Goal: Task Accomplishment & Management: Complete application form

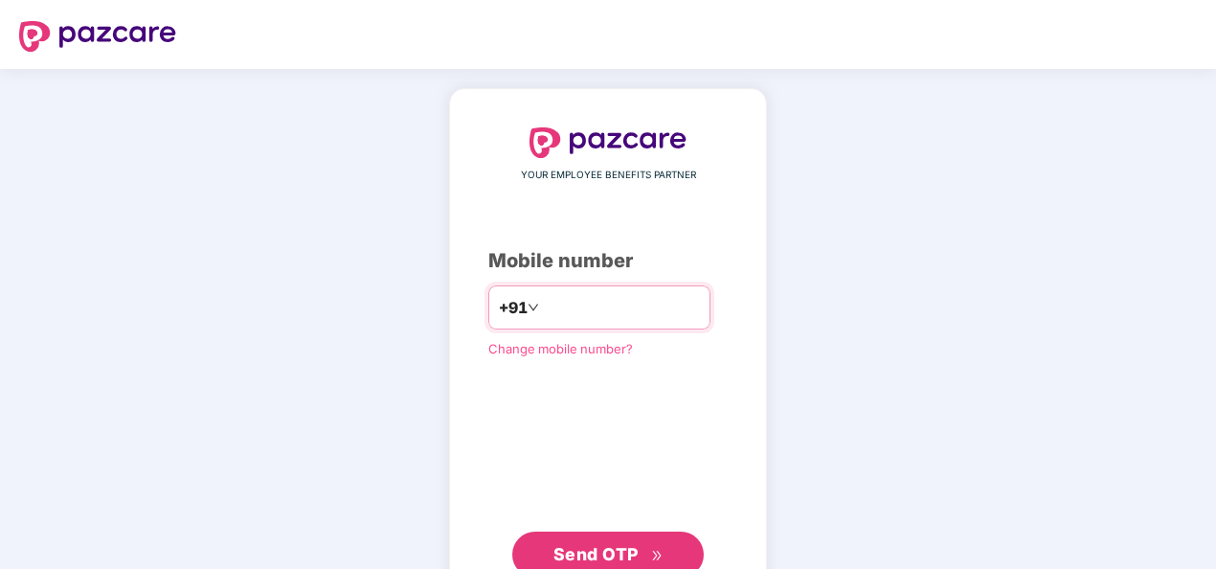
click at [619, 293] on input "number" at bounding box center [621, 307] width 157 height 31
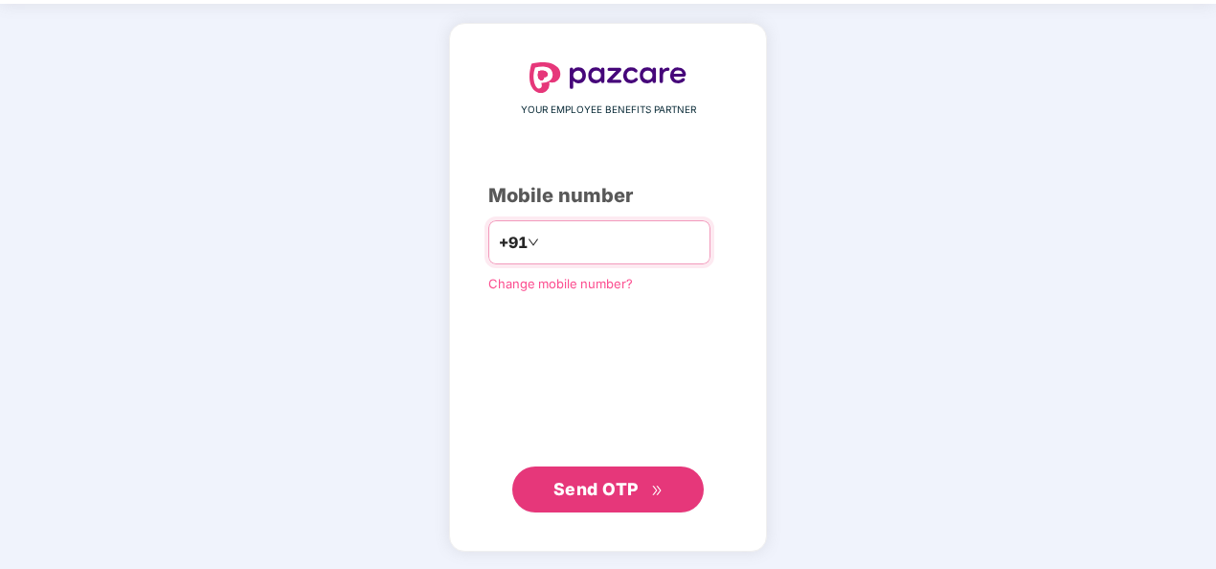
scroll to position [65, 0]
click at [543, 248] on input "**********" at bounding box center [621, 242] width 157 height 31
type input "**********"
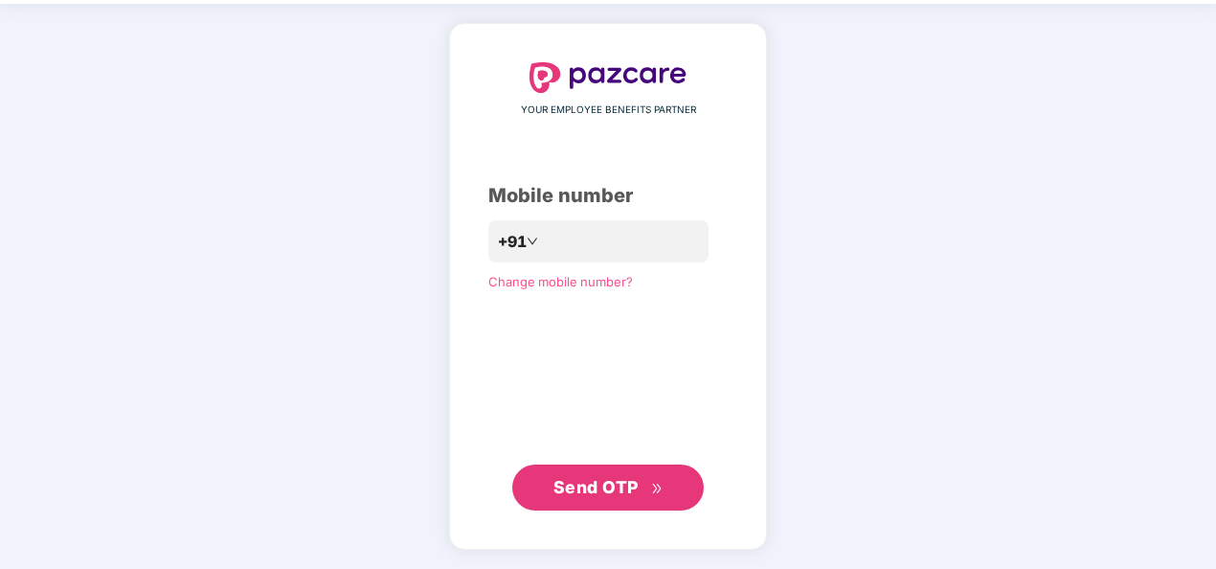
scroll to position [63, 0]
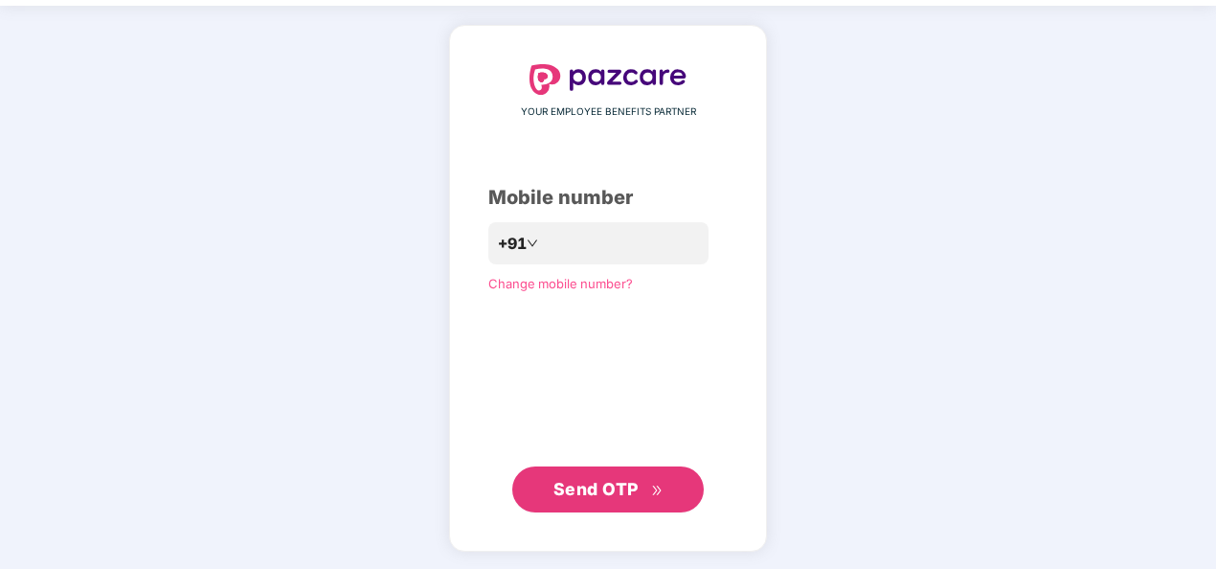
click at [575, 473] on button "Send OTP" at bounding box center [608, 489] width 192 height 46
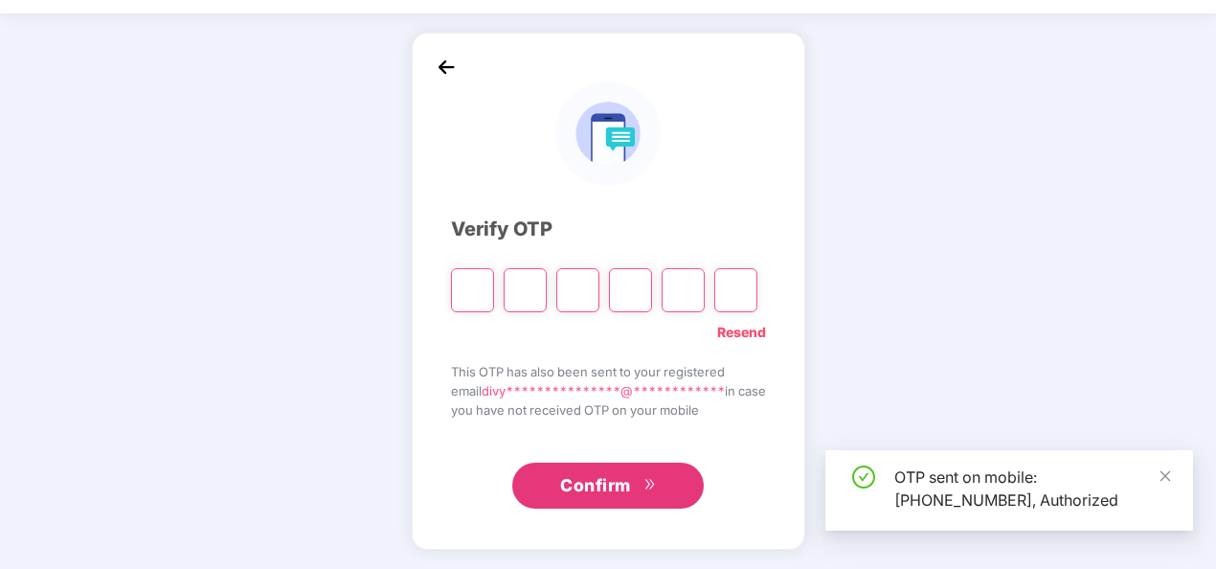
scroll to position [56, 0]
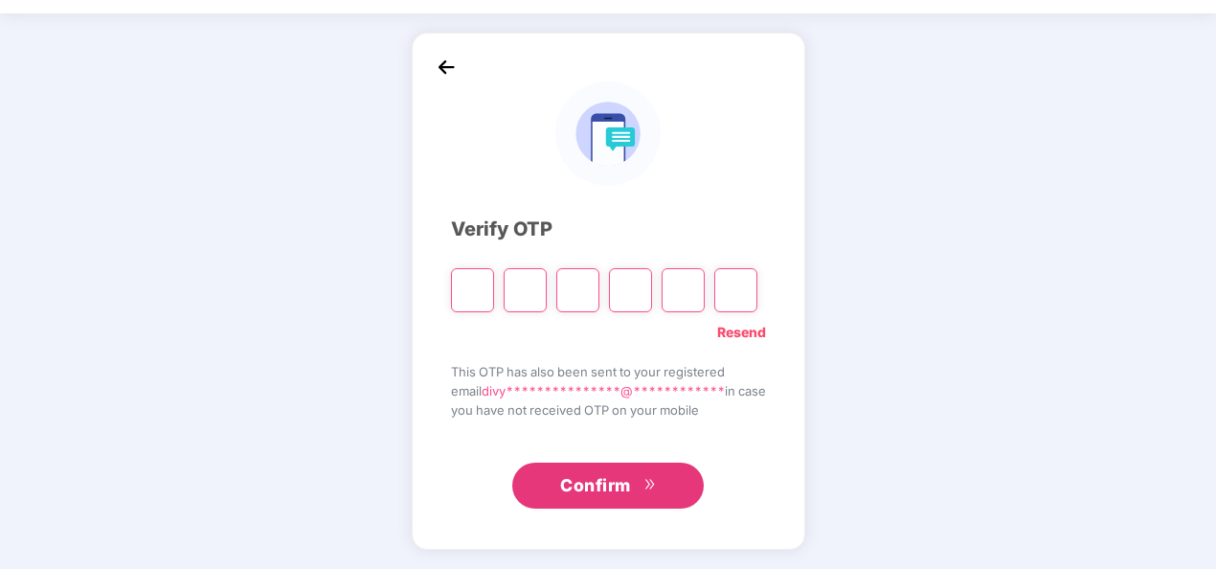
type input "*"
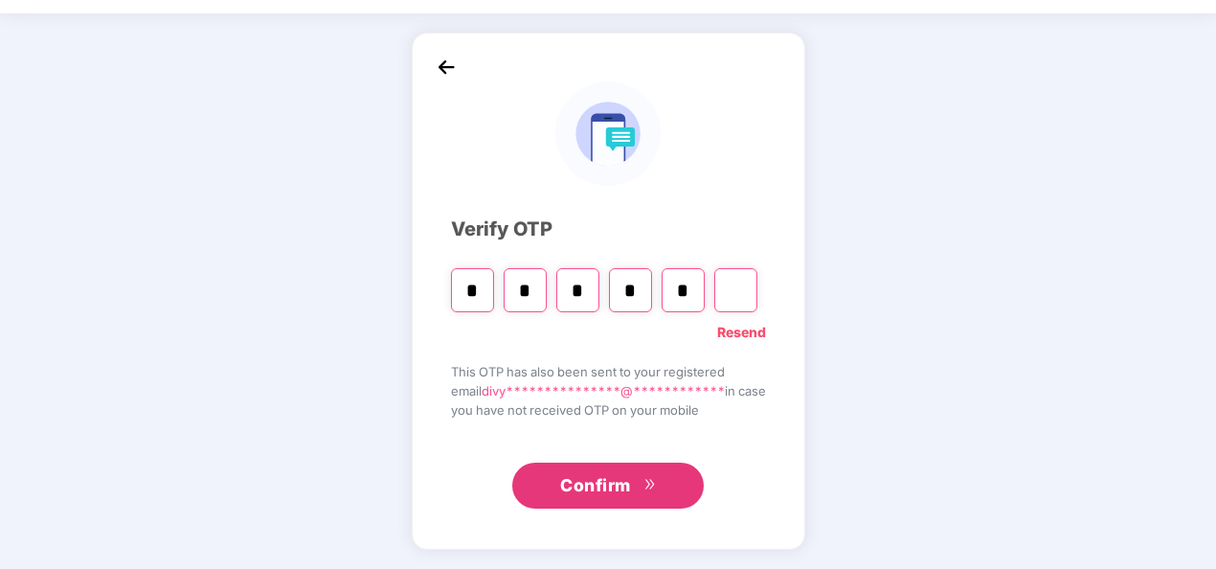
type input "*"
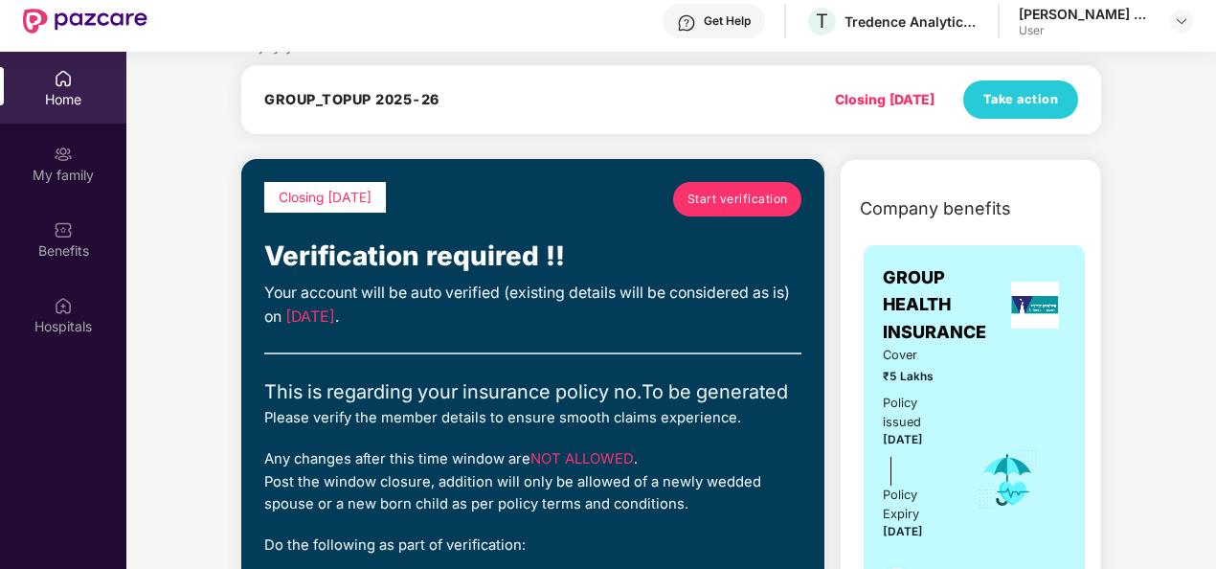
scroll to position [67, 0]
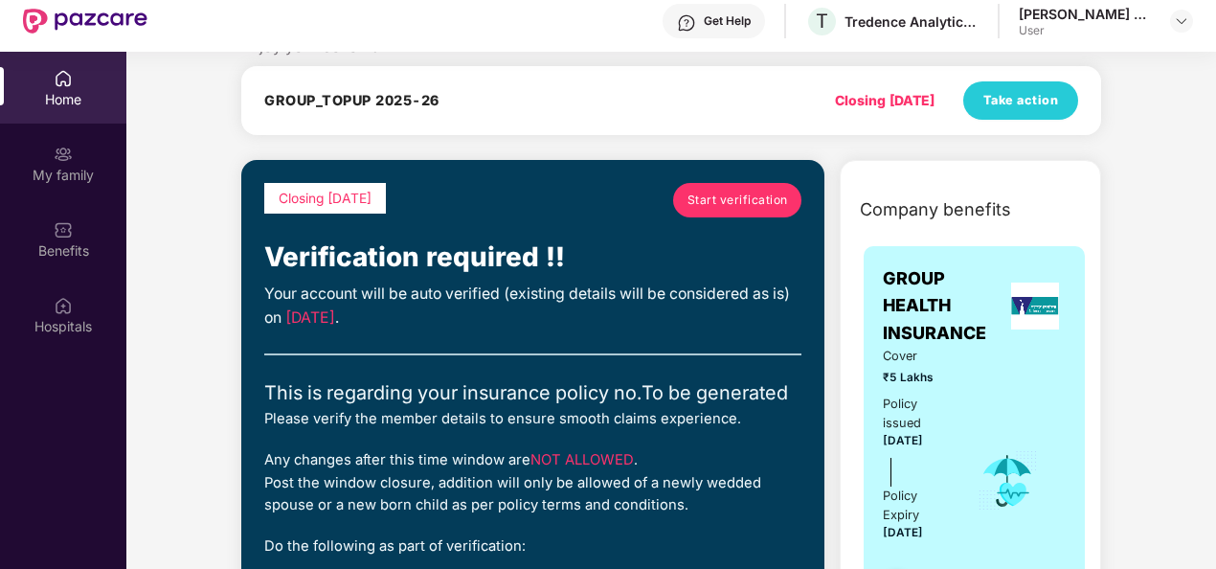
click at [752, 195] on span "Start verification" at bounding box center [738, 200] width 101 height 18
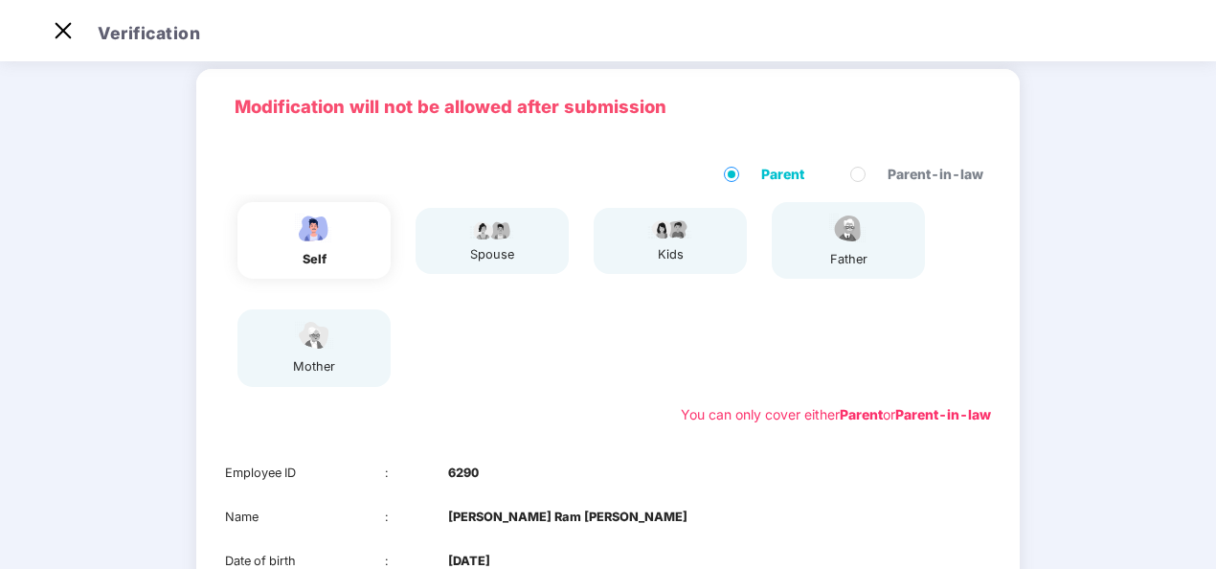
scroll to position [0, 0]
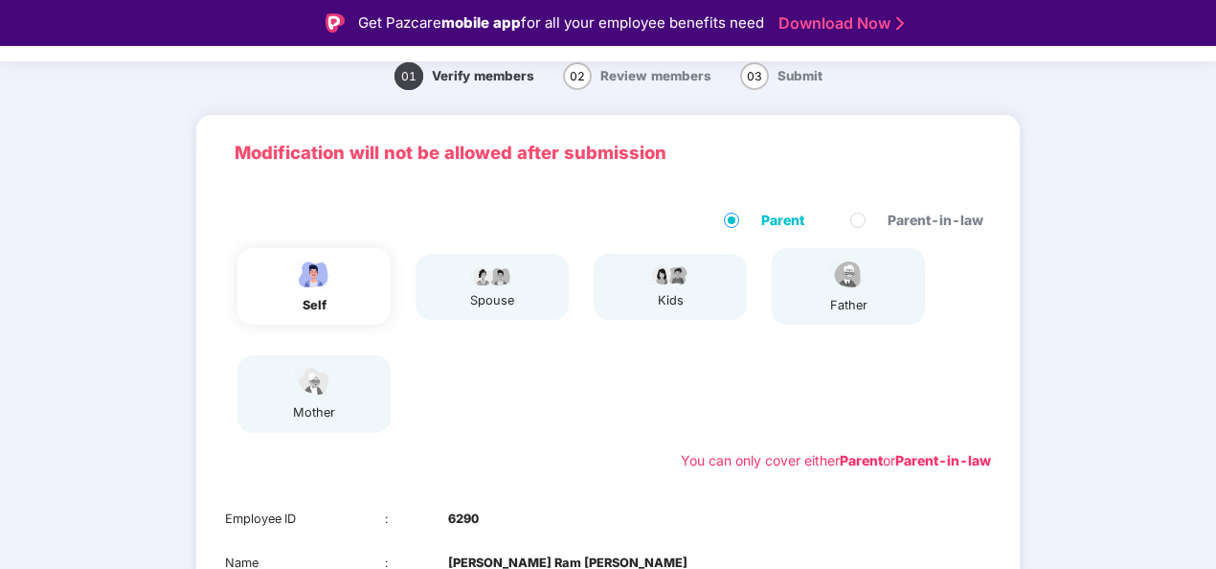
click at [372, 406] on div "mother" at bounding box center [313, 393] width 153 height 77
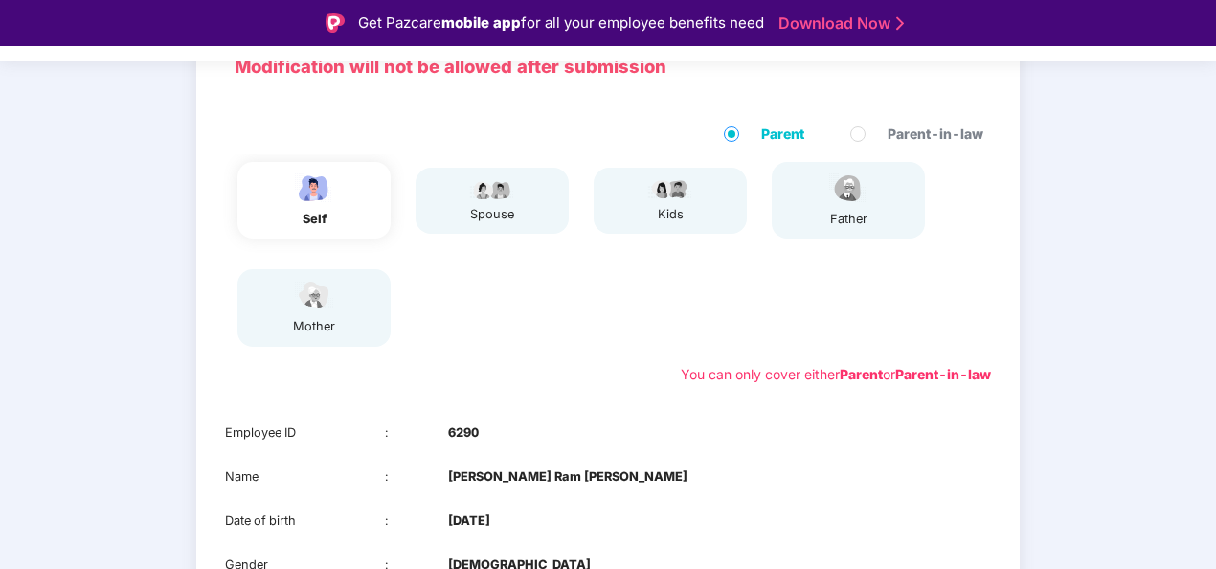
scroll to position [154, 0]
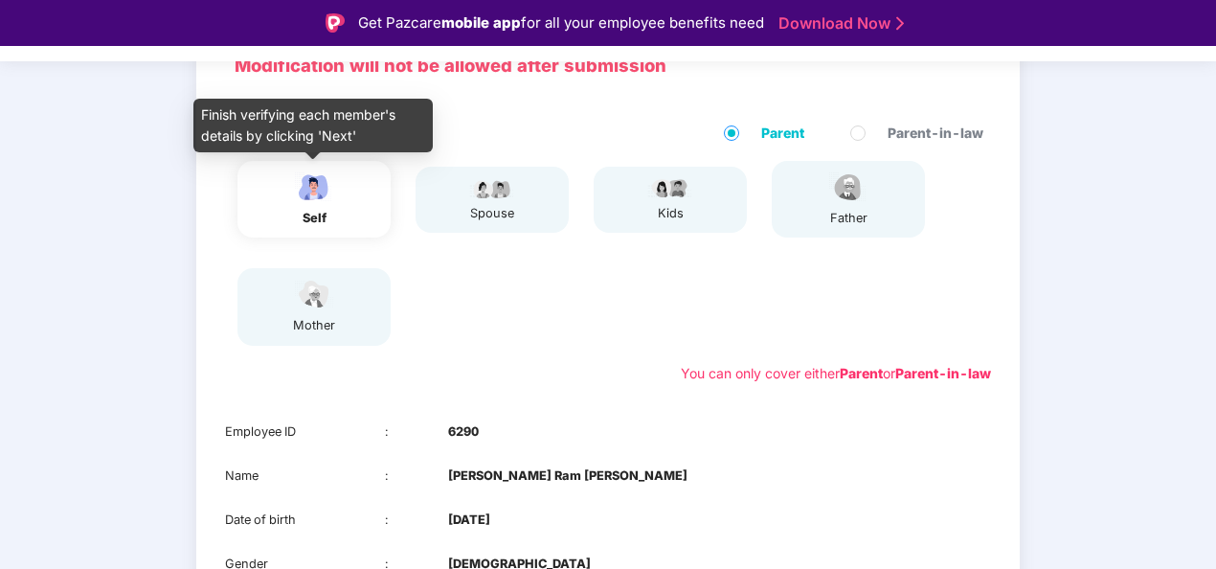
click at [334, 191] on img at bounding box center [314, 187] width 48 height 34
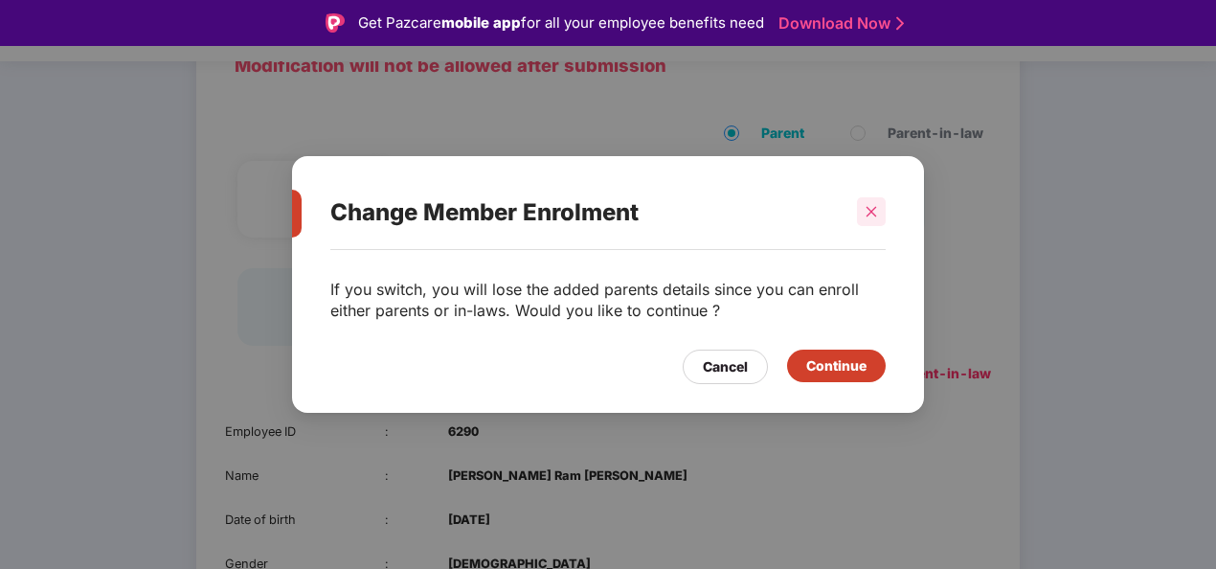
click at [877, 208] on icon "close" at bounding box center [871, 211] width 13 height 13
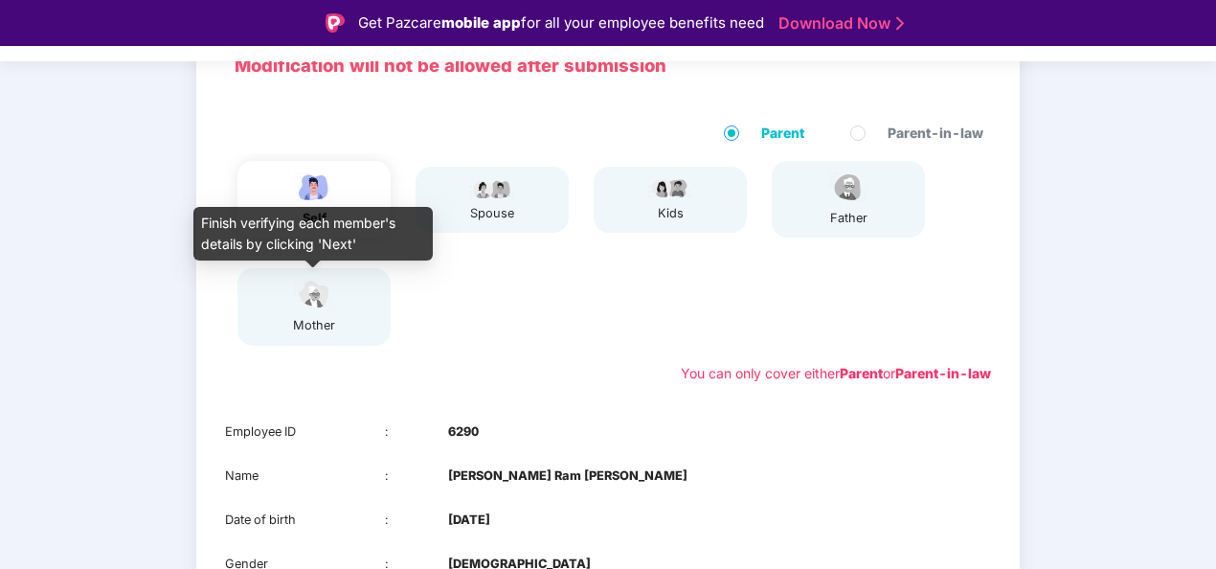
click at [305, 309] on img at bounding box center [314, 295] width 48 height 34
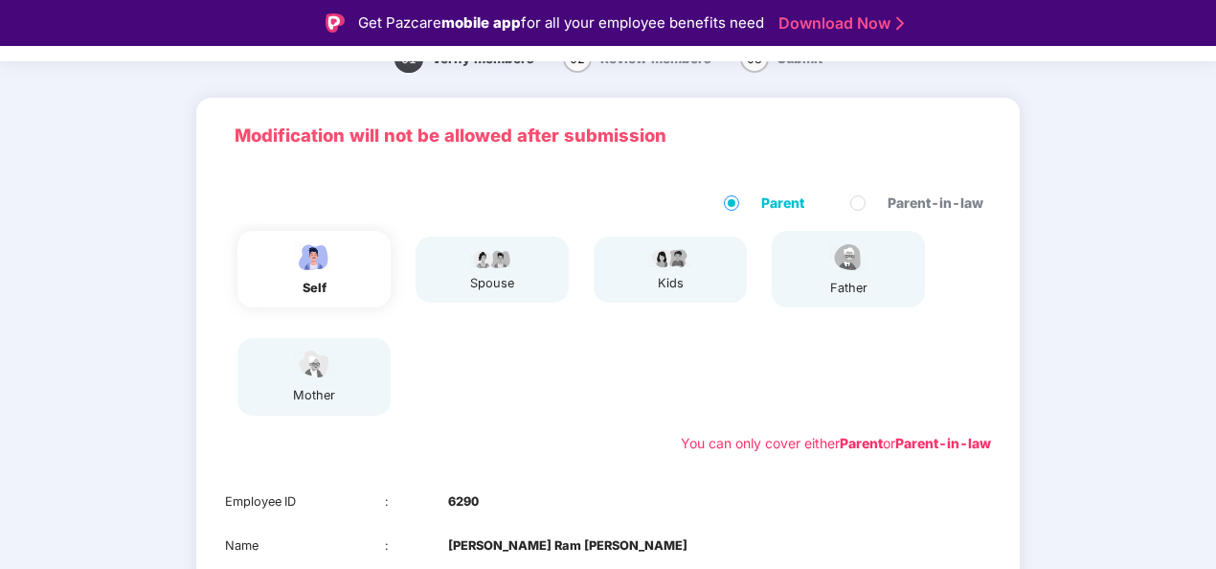
scroll to position [86, 0]
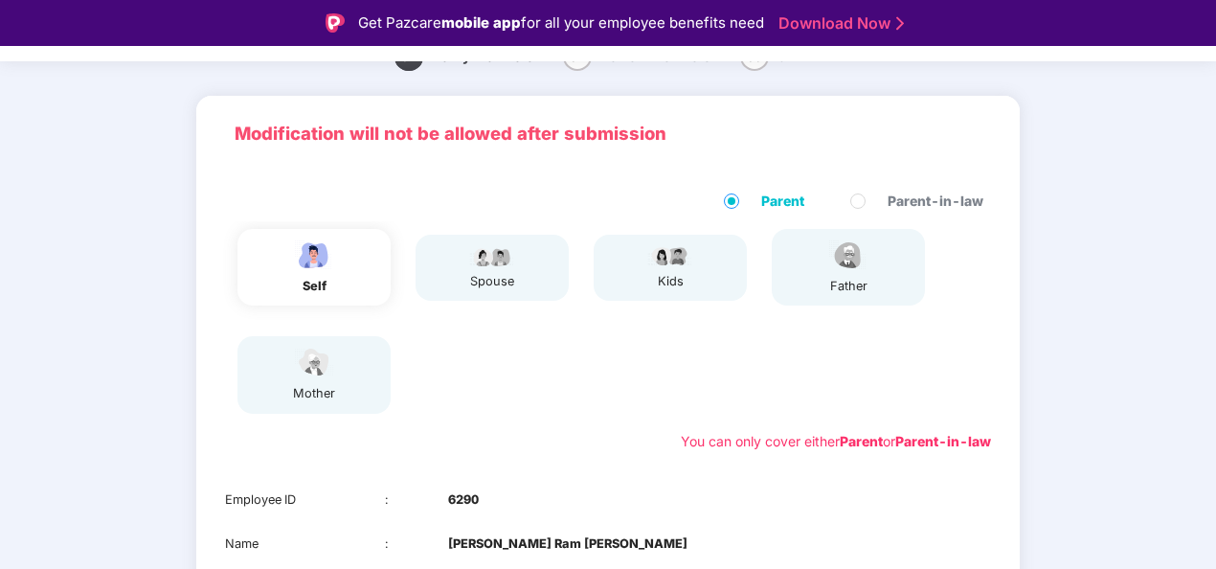
click at [340, 260] on div "self" at bounding box center [313, 267] width 153 height 77
click at [448, 266] on div "spouse" at bounding box center [492, 268] width 153 height 66
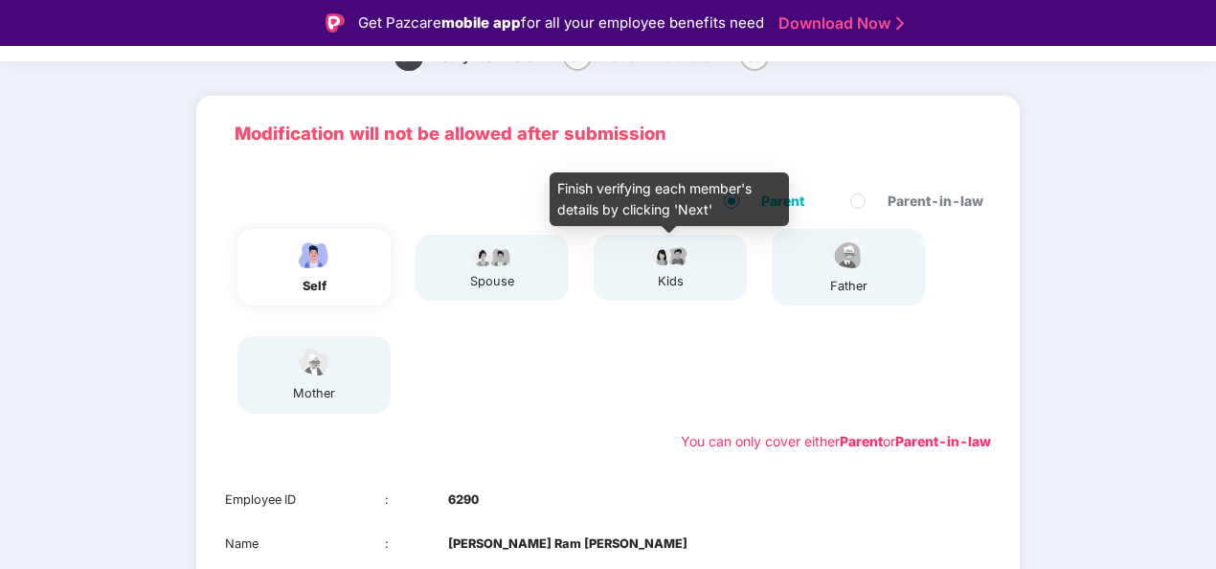
click at [689, 277] on div "kids" at bounding box center [670, 281] width 48 height 19
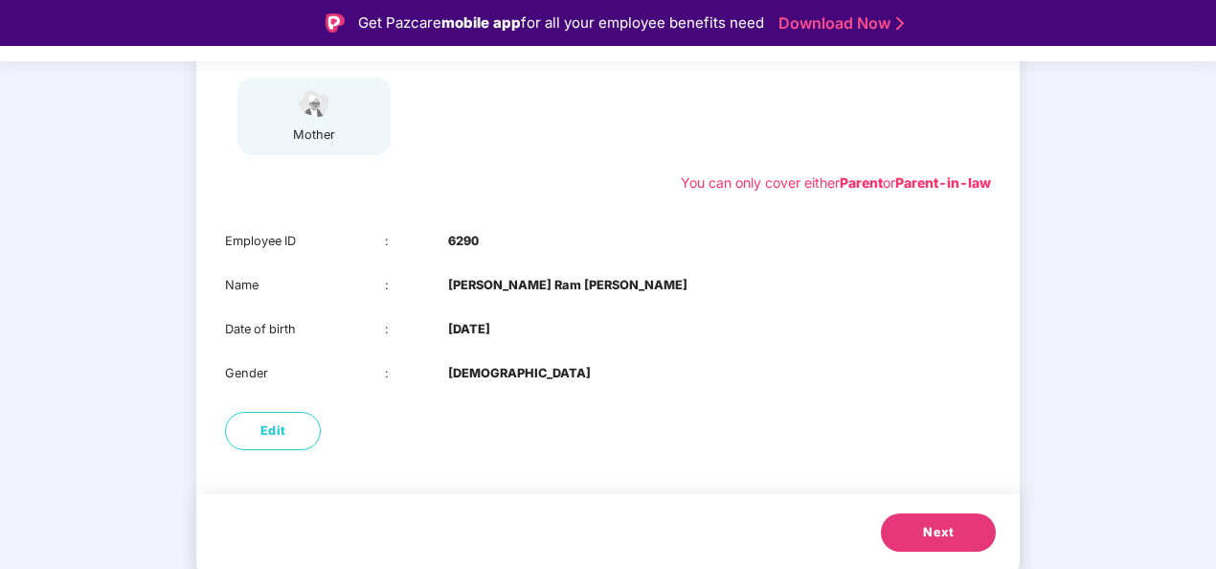
scroll to position [46, 0]
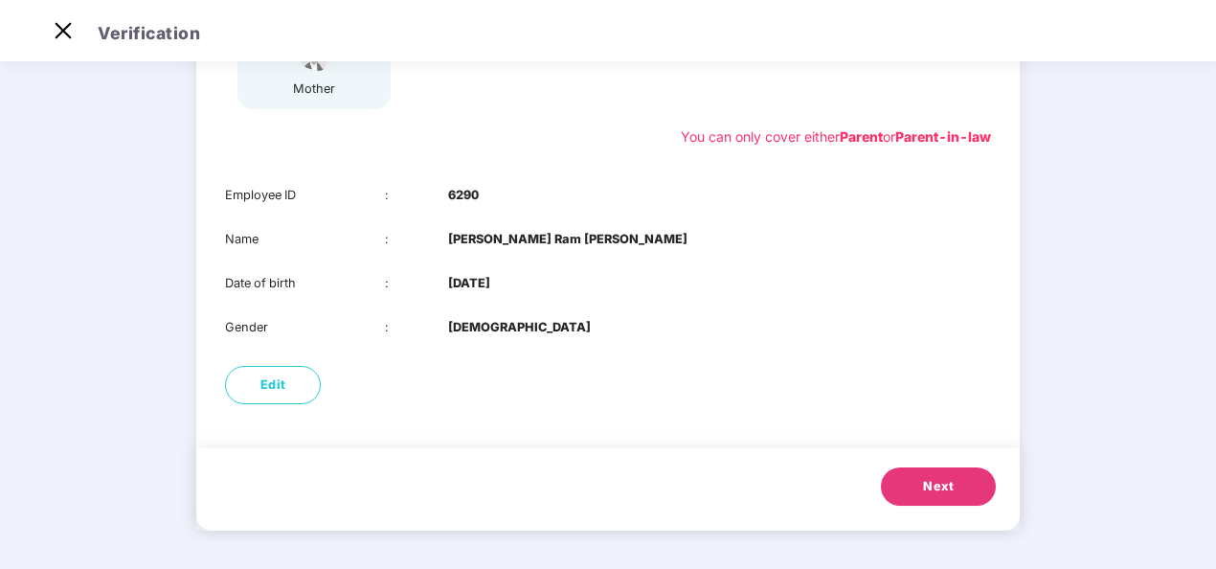
click at [933, 483] on span "Next" at bounding box center [938, 486] width 31 height 19
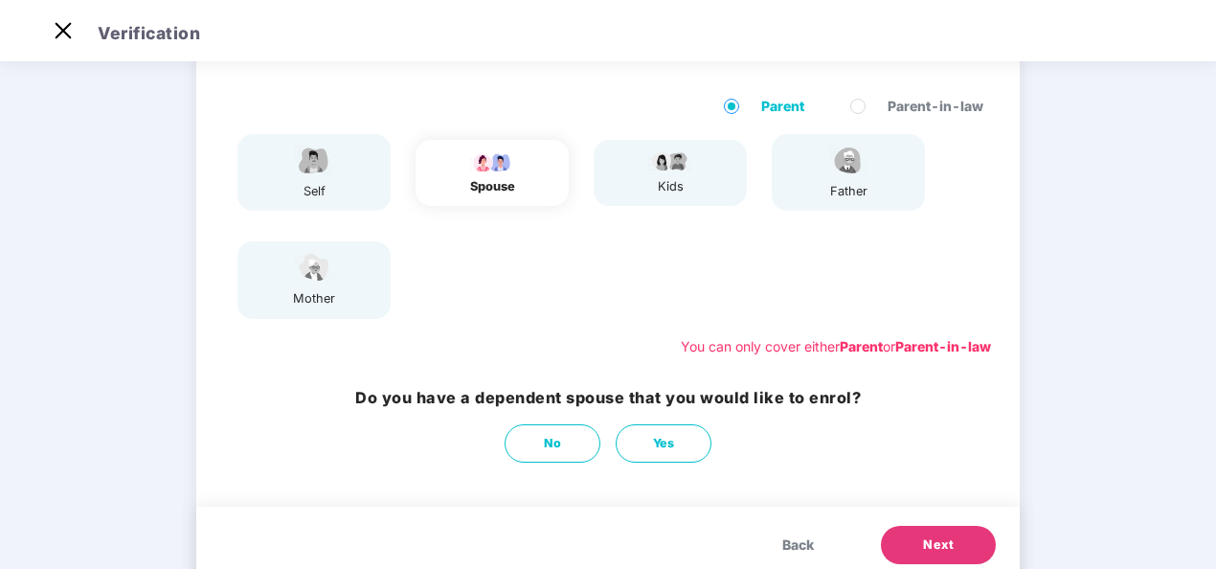
scroll to position [134, 0]
